Goal: Information Seeking & Learning: Learn about a topic

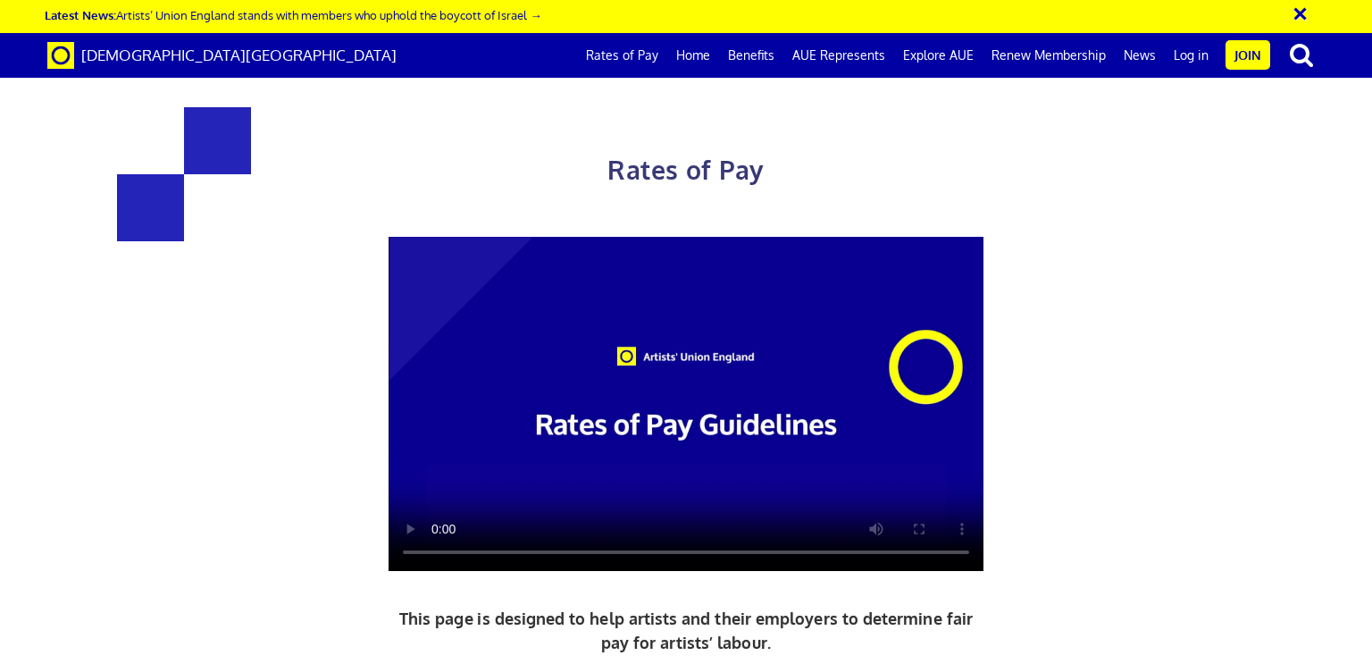
scroll to position [0, 13]
click at [632, 49] on link "Rates of Pay" at bounding box center [622, 55] width 90 height 45
click at [1051, 51] on link "Renew Membership" at bounding box center [1049, 55] width 132 height 45
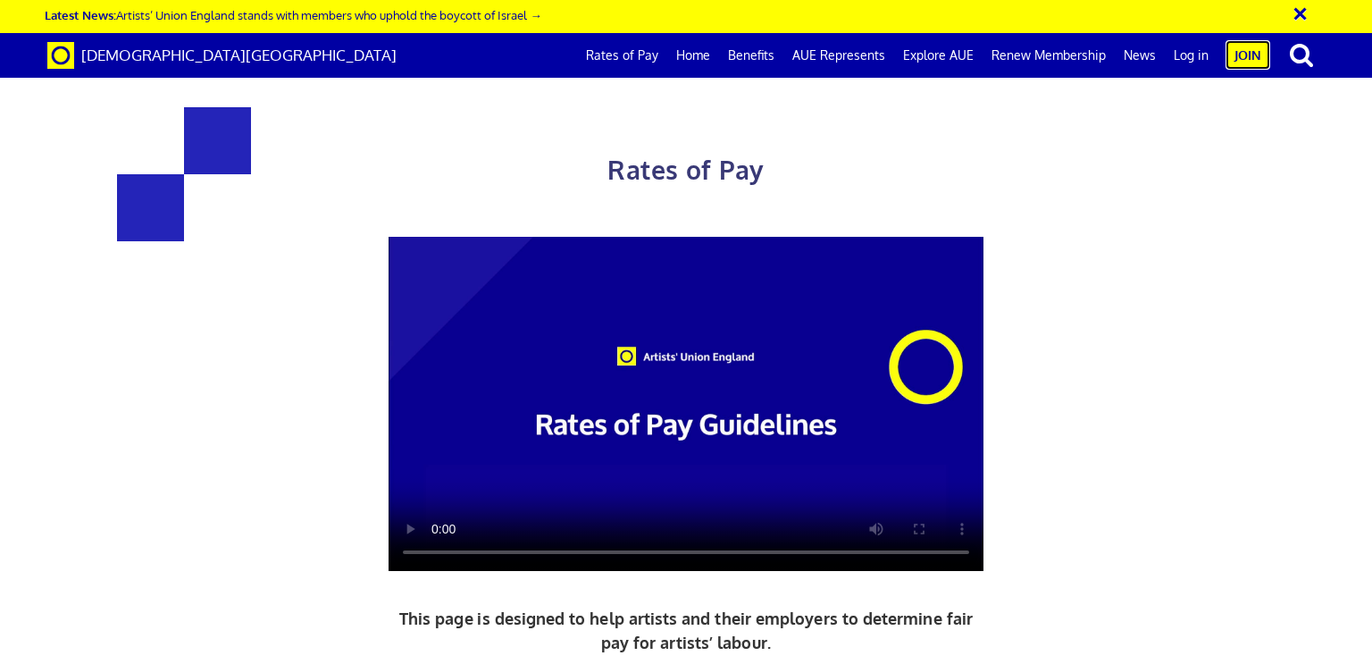
click at [1252, 56] on link "Join" at bounding box center [1248, 54] width 45 height 29
click at [760, 60] on link "Benefits" at bounding box center [751, 55] width 64 height 45
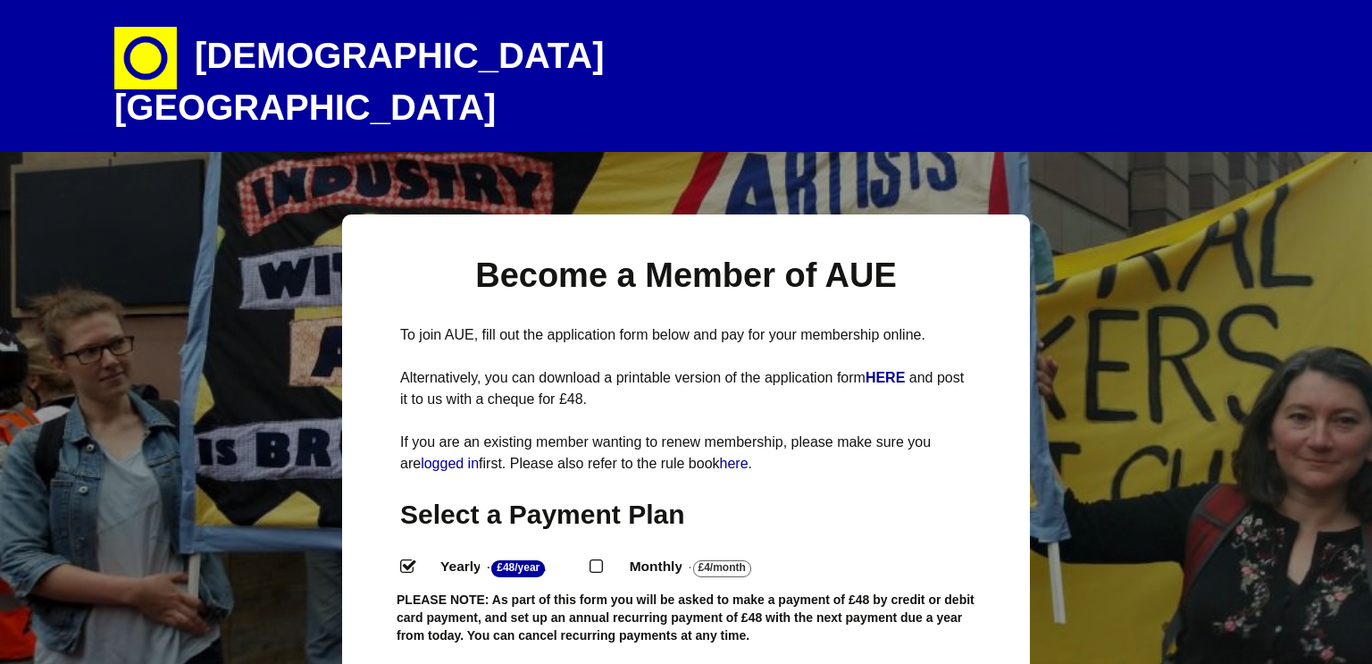
select select
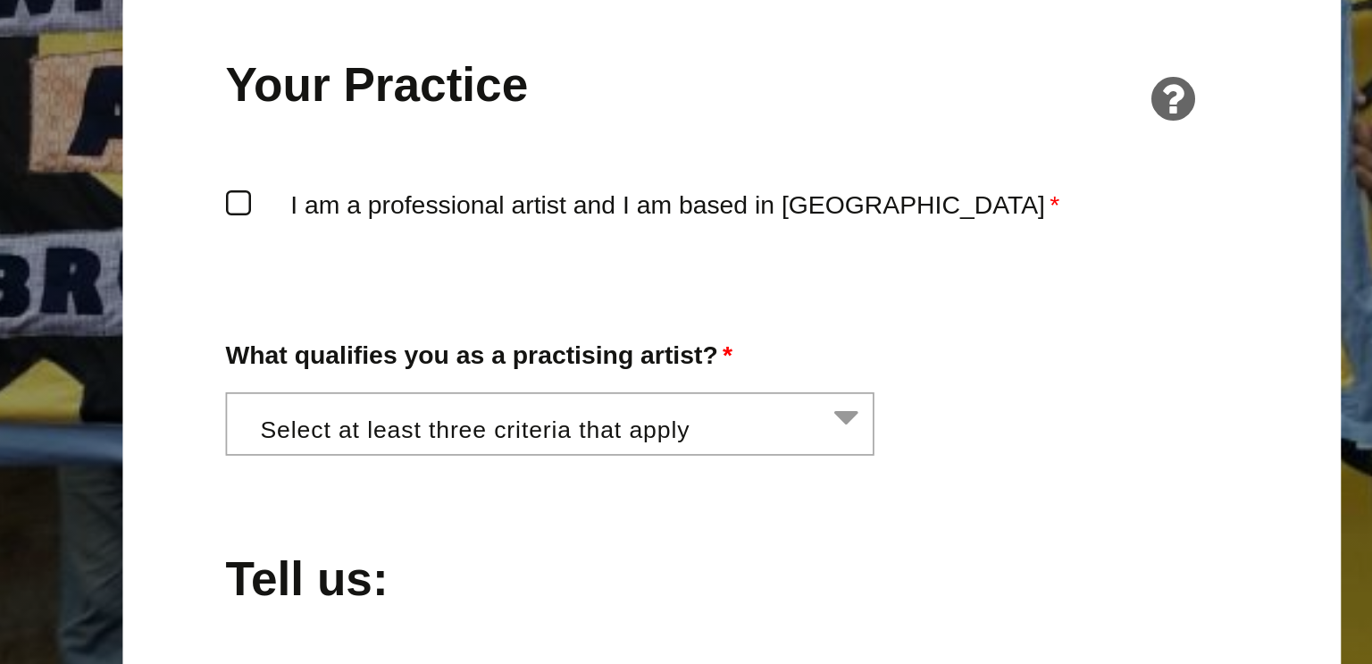
scroll to position [1128, 0]
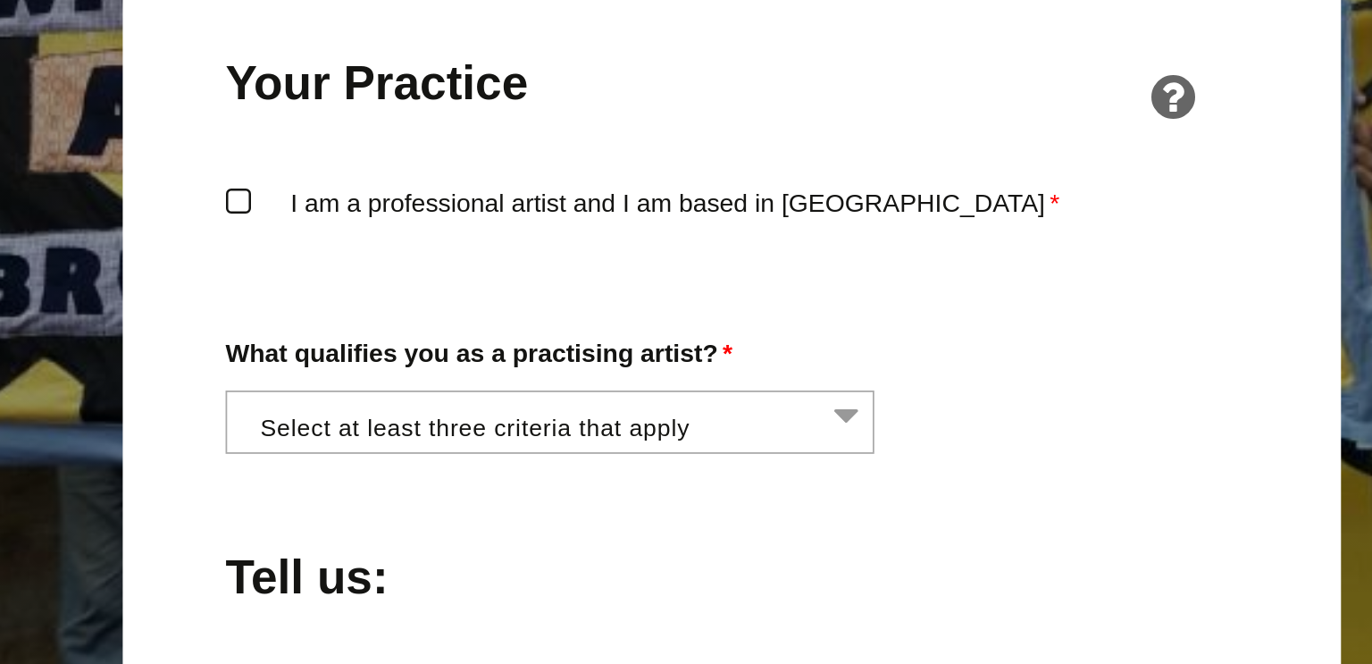
click at [436, 510] on li at bounding box center [589, 525] width 366 height 30
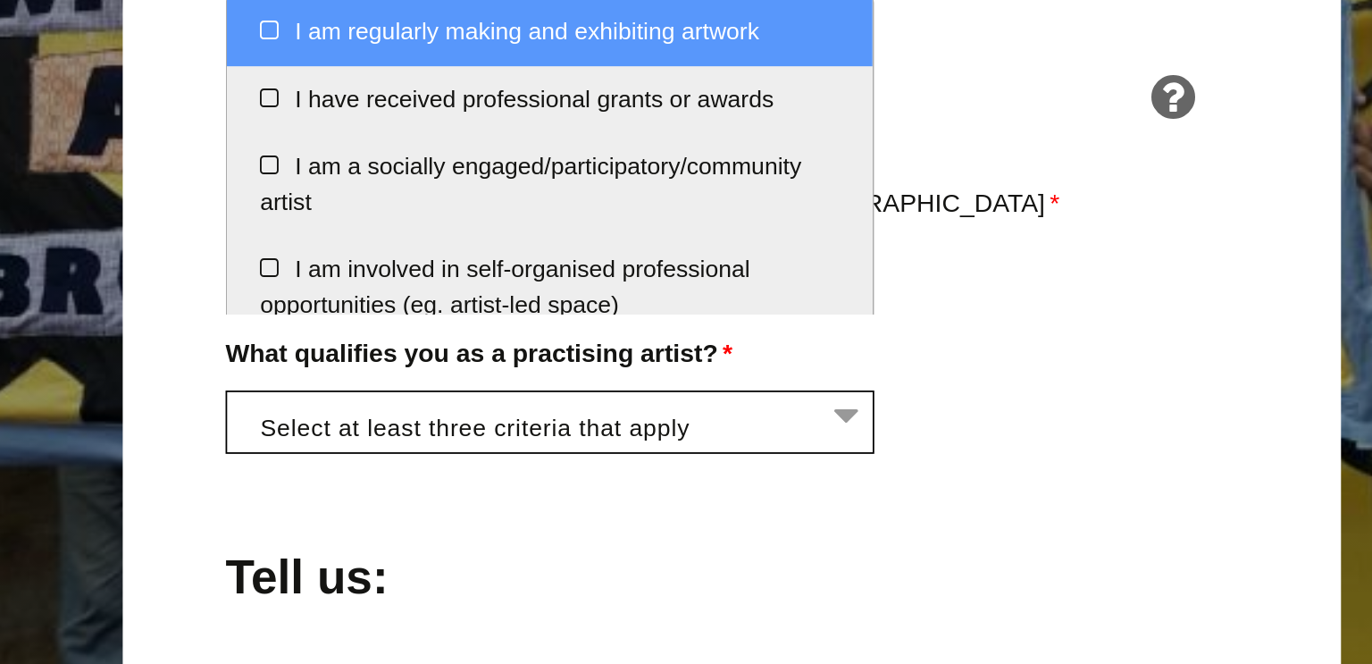
click at [390, 541] on div "Become a Member of AUE To join AUE, fill out the application form below and pay…" at bounding box center [686, 447] width 688 height 2720
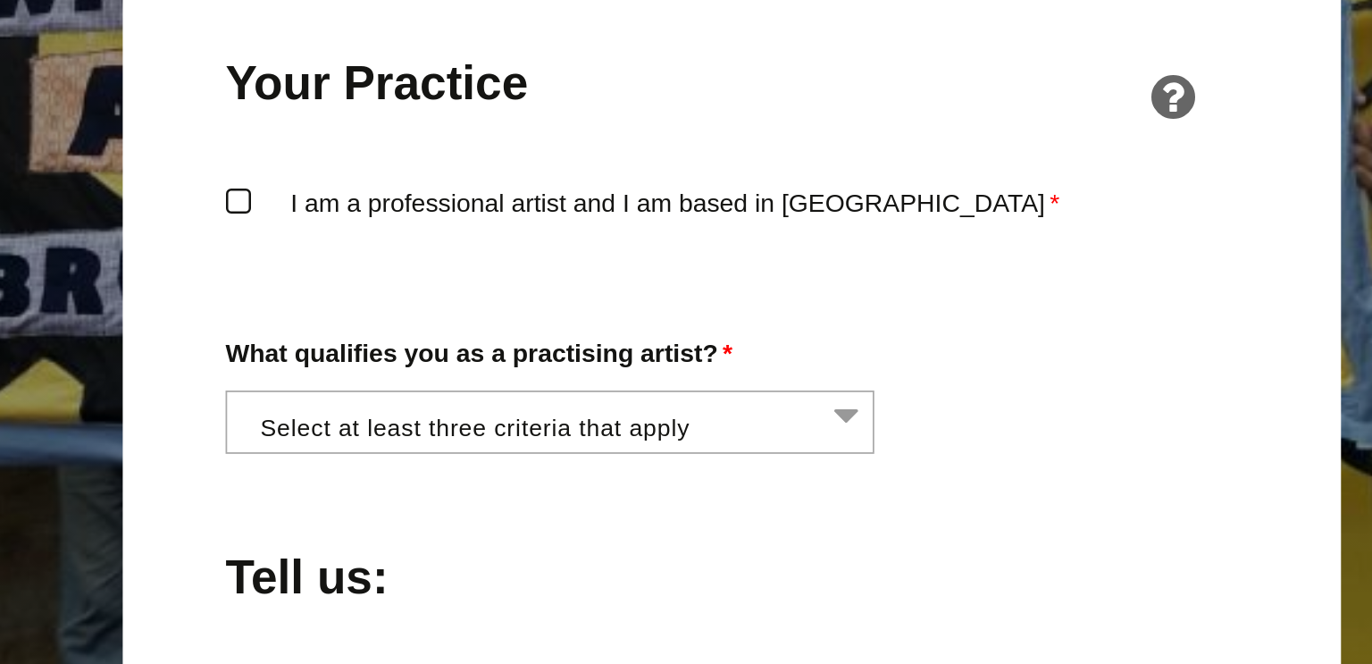
click at [422, 510] on li at bounding box center [589, 525] width 366 height 30
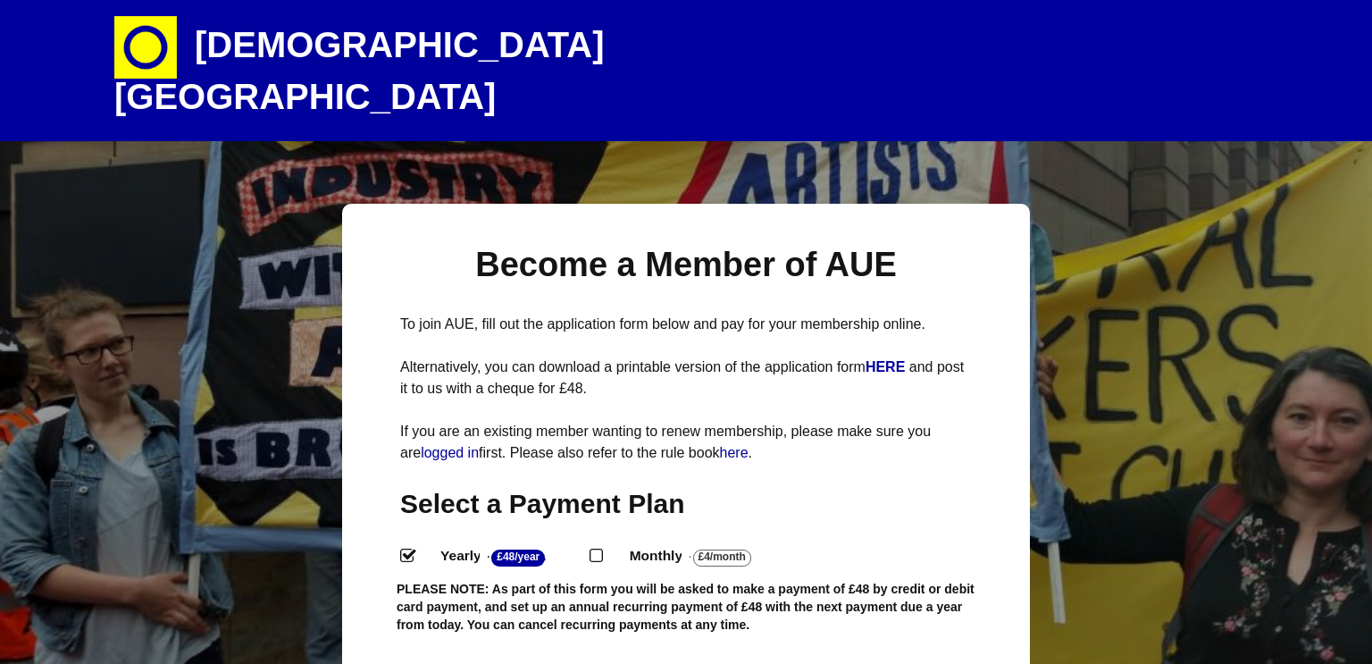
scroll to position [0, 0]
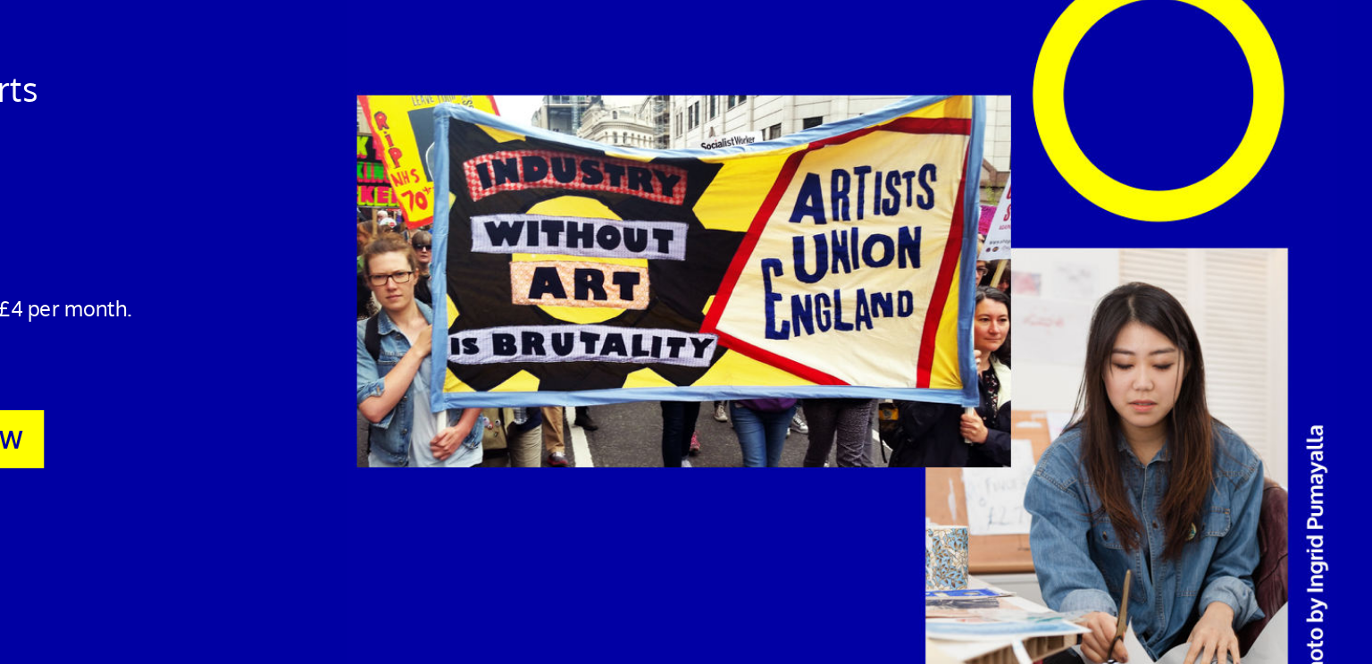
scroll to position [1055, 0]
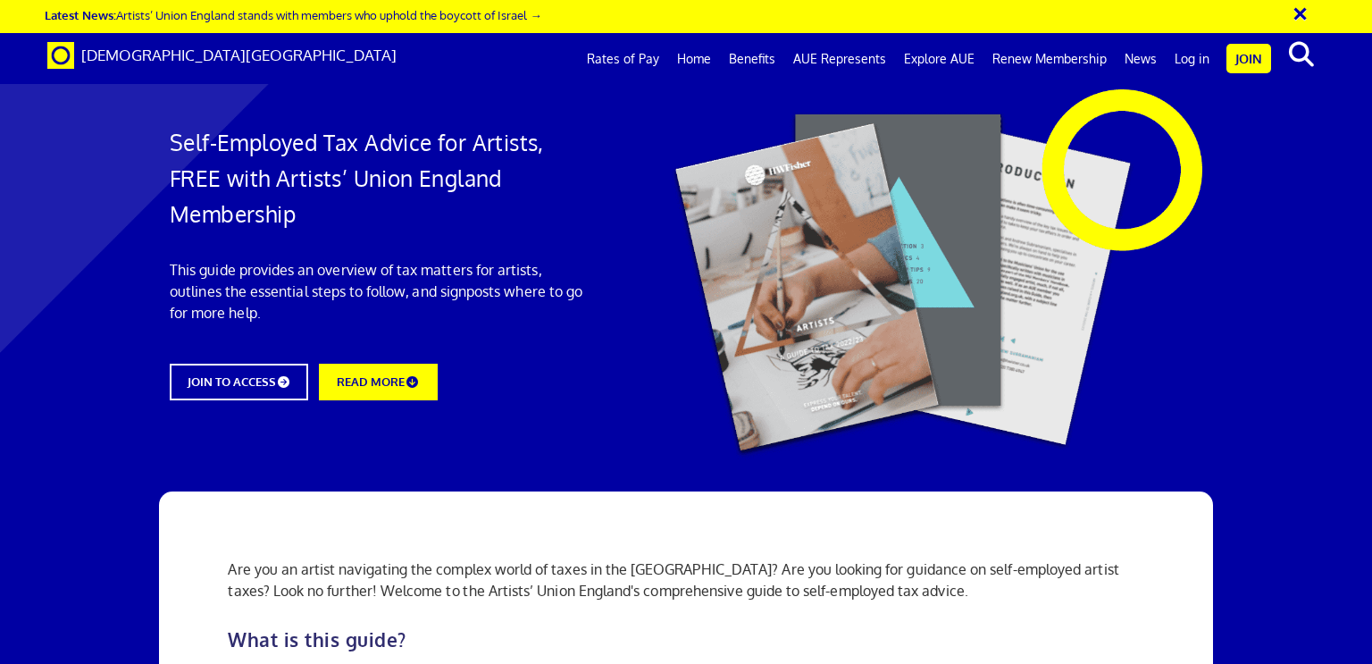
scroll to position [1363, 0]
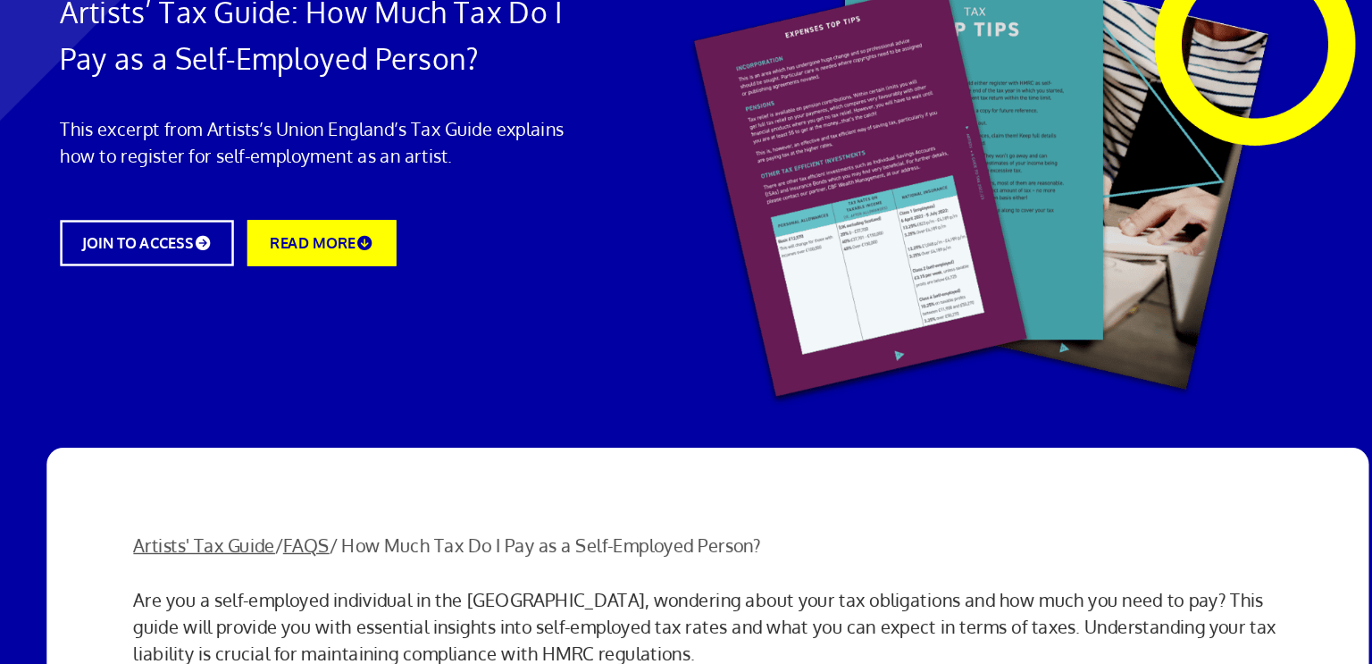
scroll to position [2059, 0]
